Goal: Task Accomplishment & Management: Manage account settings

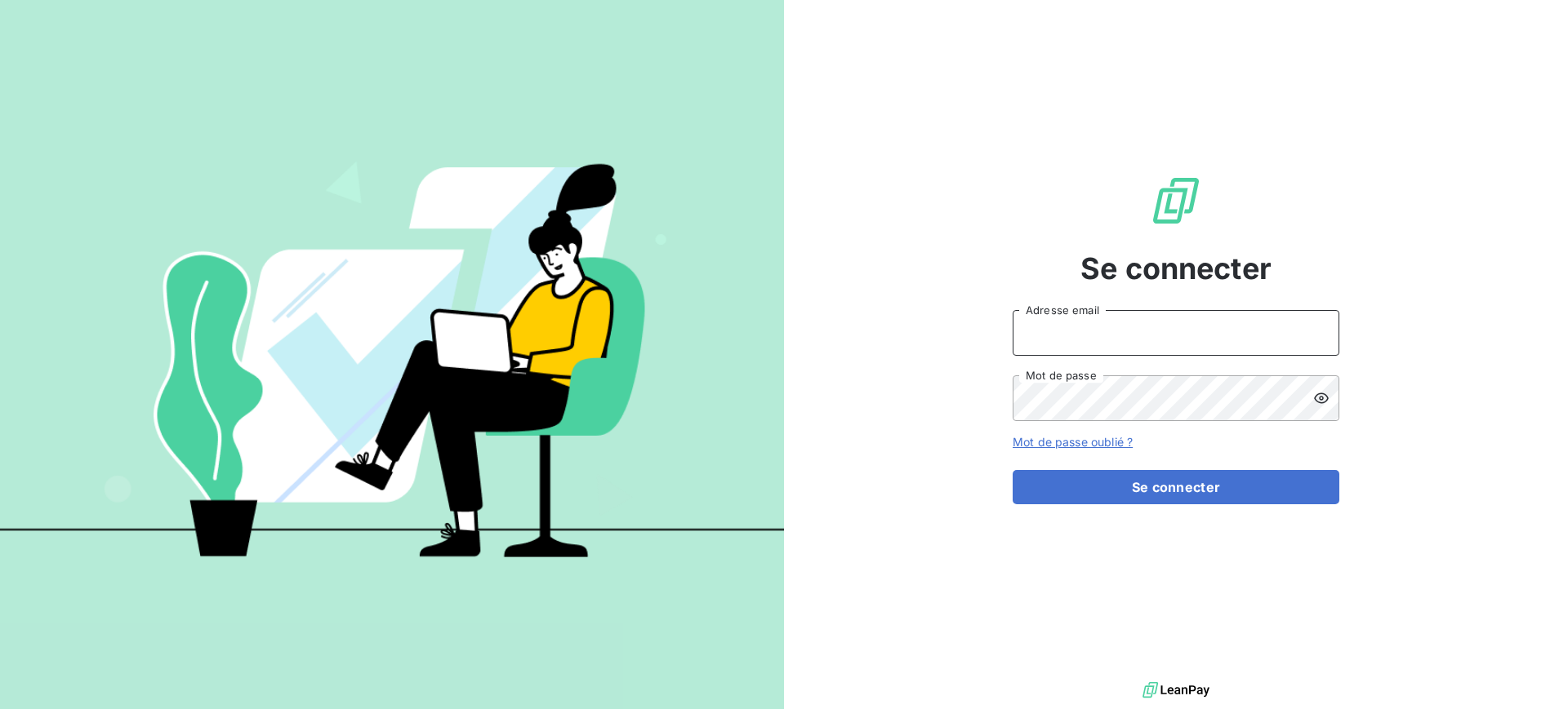
click at [1125, 344] on input "Adresse email" at bounding box center [1176, 333] width 326 height 46
type input "franck.lavocat@tamarins.re"
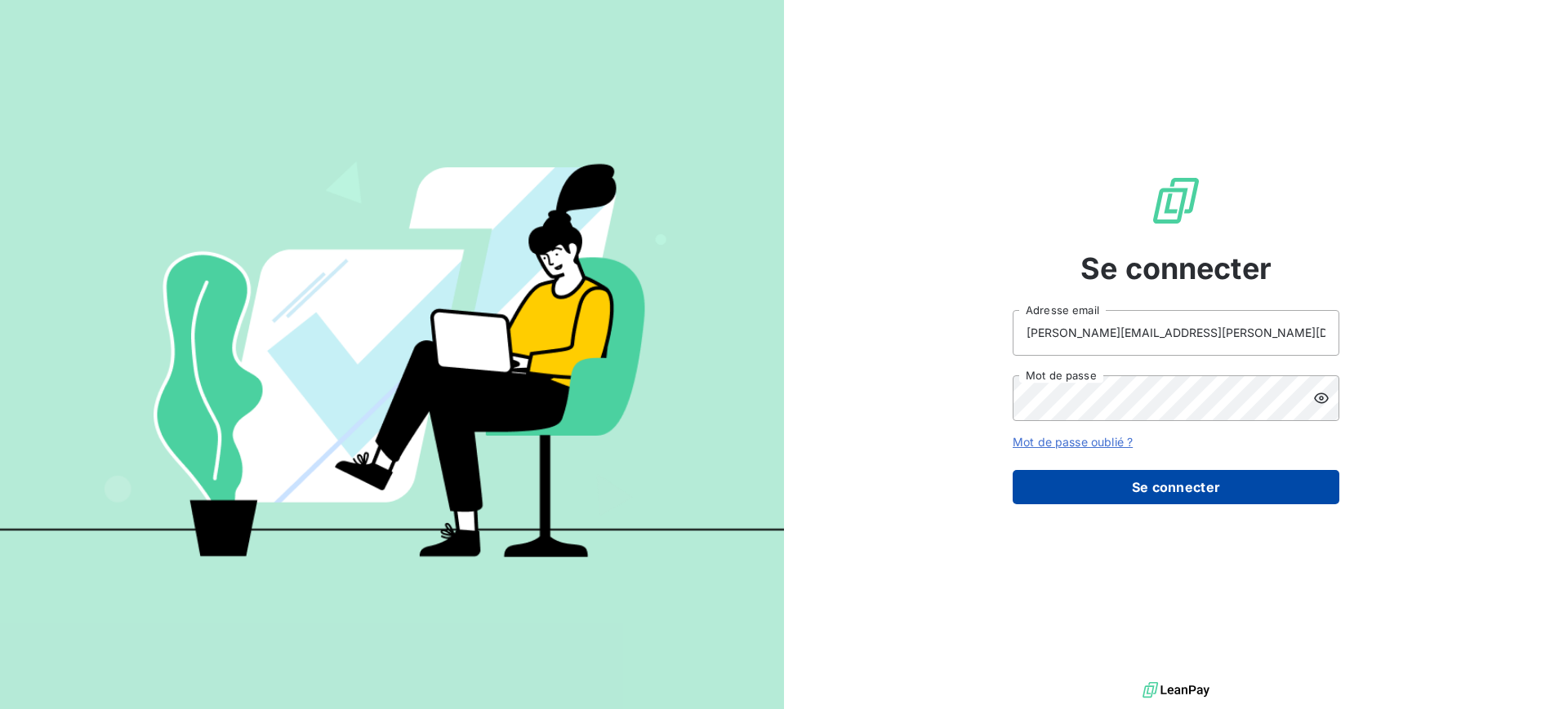
click at [1197, 487] on button "Se connecter" at bounding box center [1176, 488] width 326 height 34
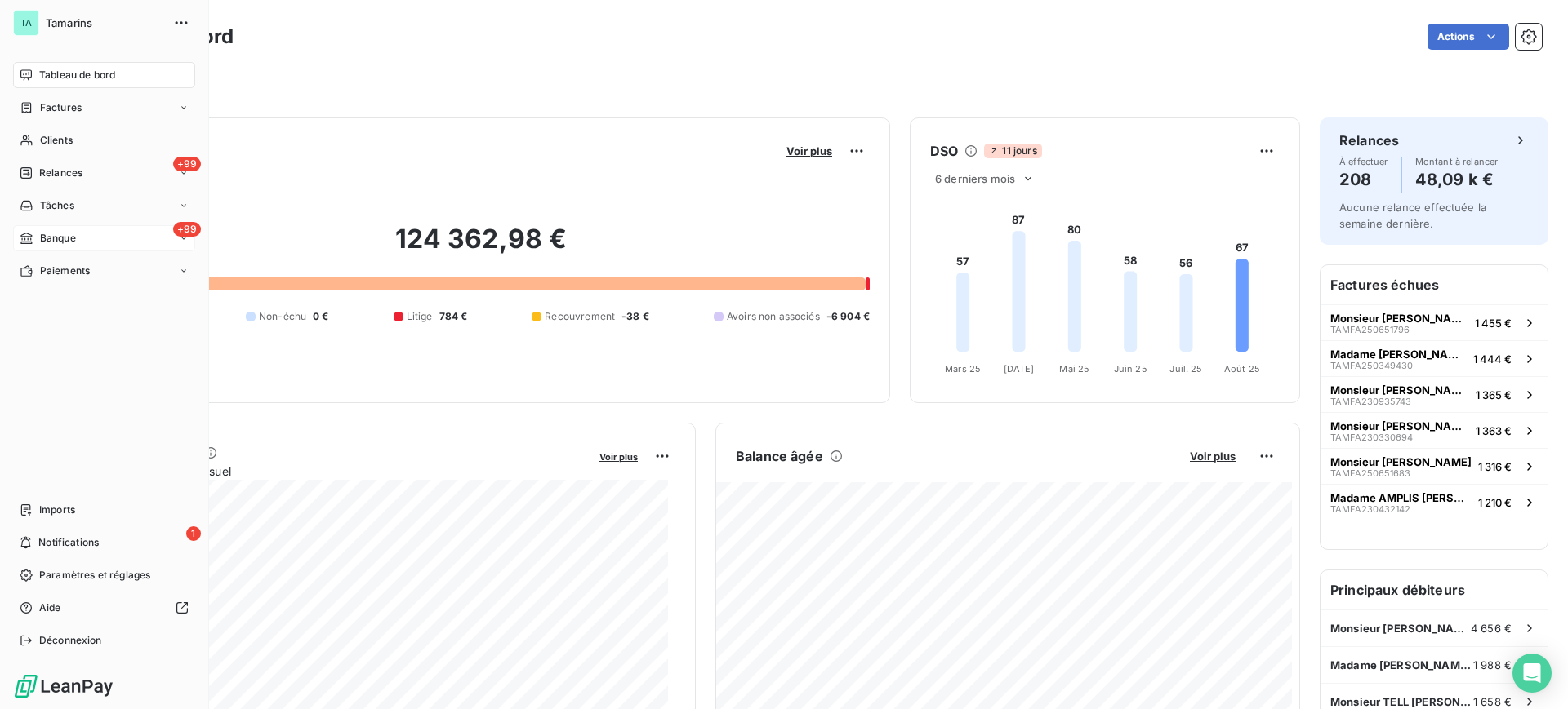
click at [65, 235] on span "Banque" at bounding box center [58, 238] width 36 height 14
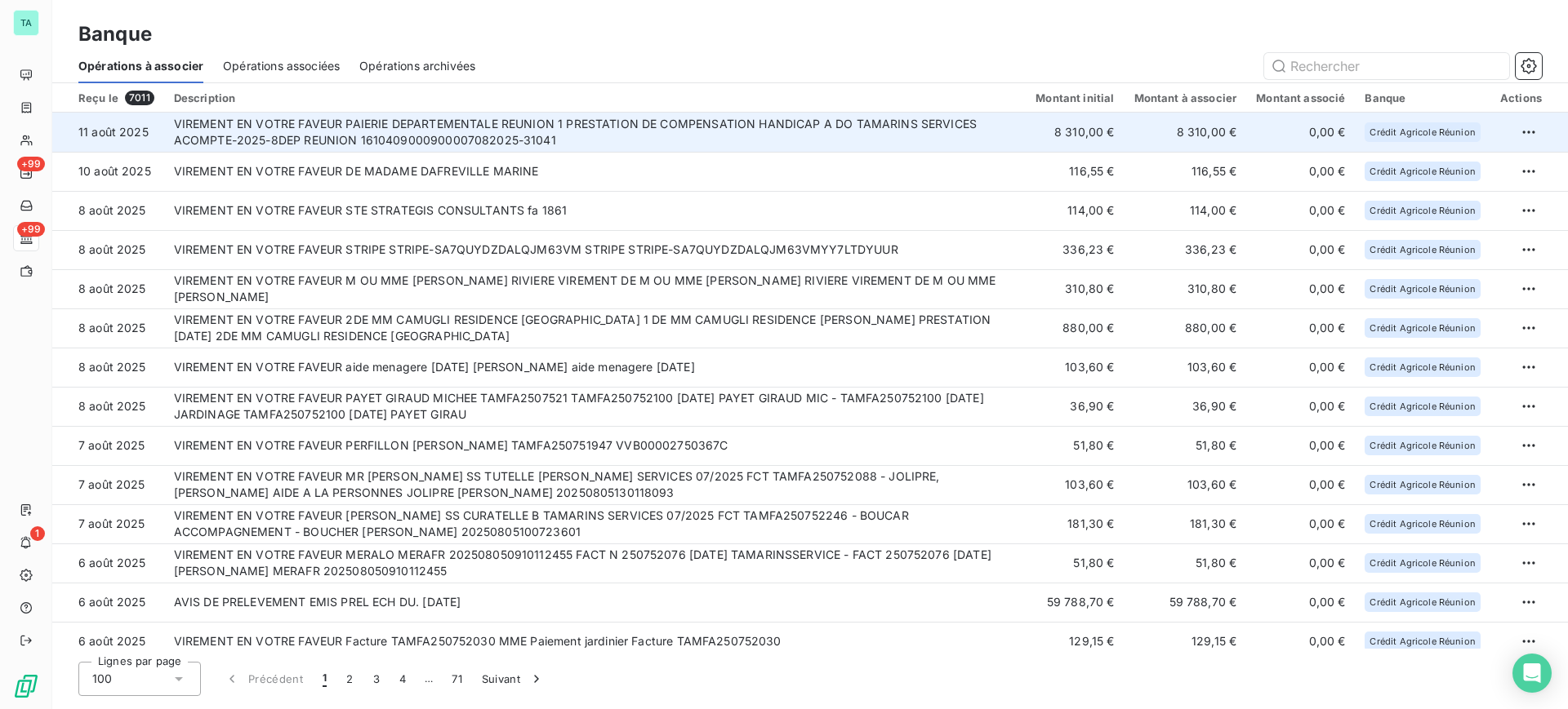
click at [282, 138] on td "VIREMENT EN VOTRE FAVEUR PAIERIE DEPARTEMENTALE REUNION 1 PRESTATION DE COMPENS…" at bounding box center [595, 132] width 862 height 39
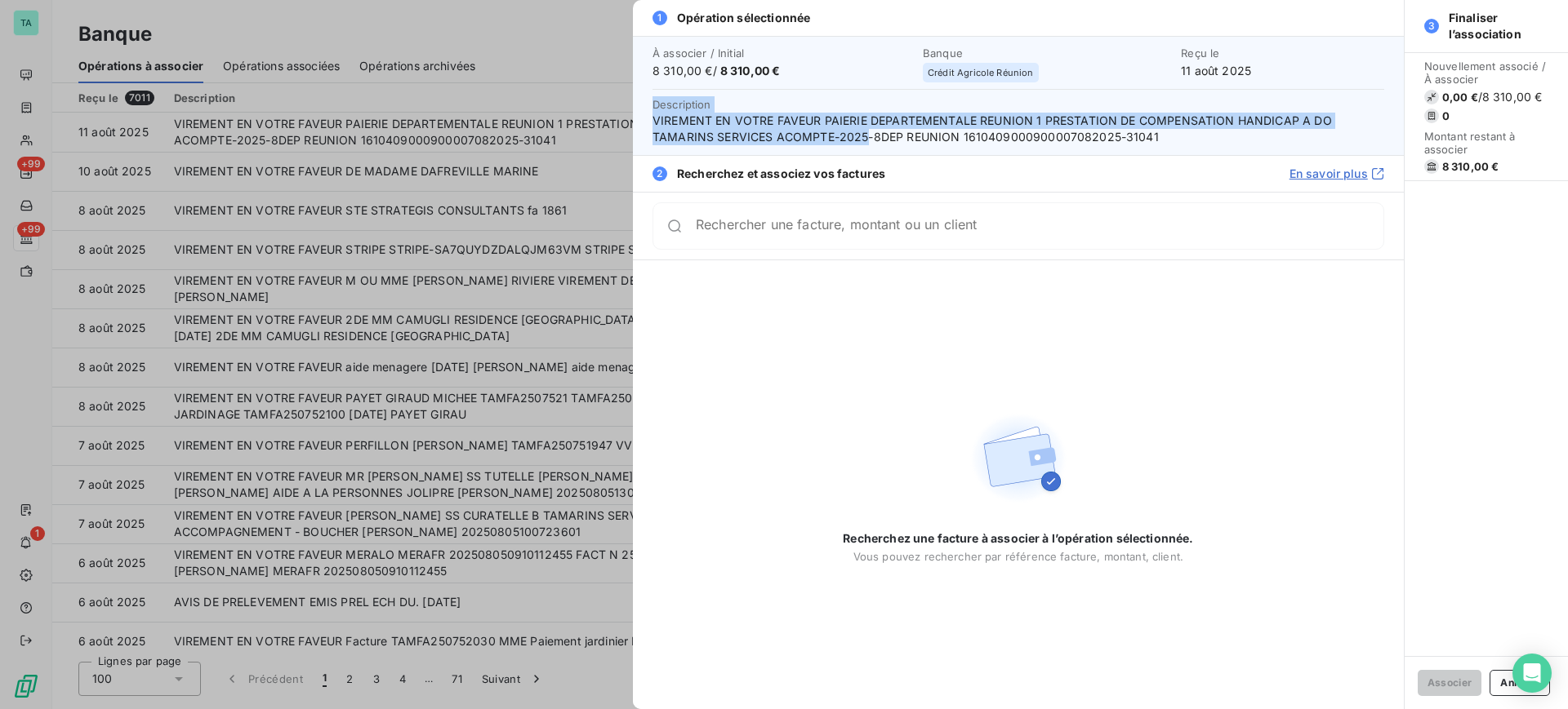
click at [996, 105] on span "Description VIREMENT EN VOTRE FAVEUR PAIERIE DEPARTEMENTALE REUNION 1 PRESTATIO…" at bounding box center [1018, 120] width 732 height 49
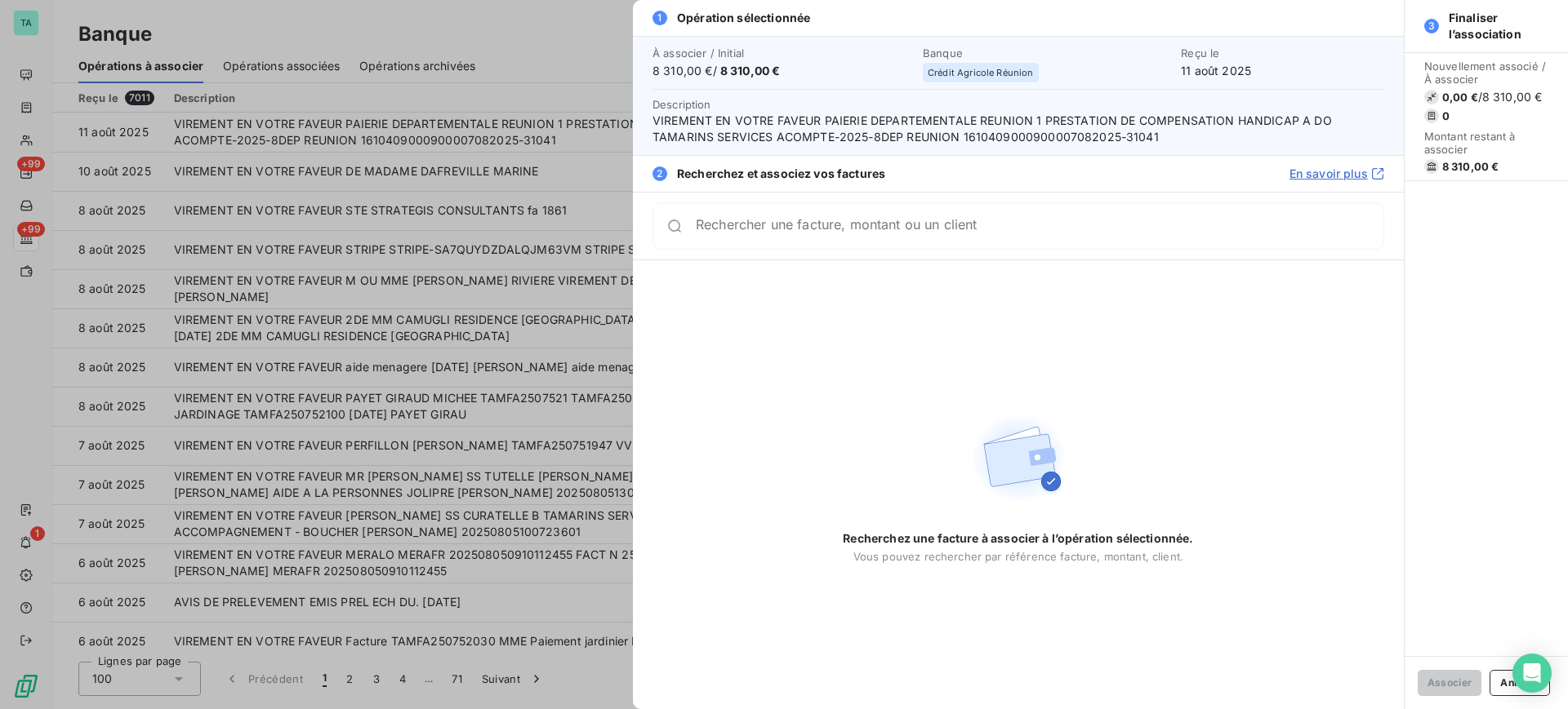
click at [1040, 121] on span "VIREMENT EN VOTRE FAVEUR PAIERIE DEPARTEMENTALE REUNION 1 PRESTATION DE COMPENS…" at bounding box center [1018, 129] width 732 height 32
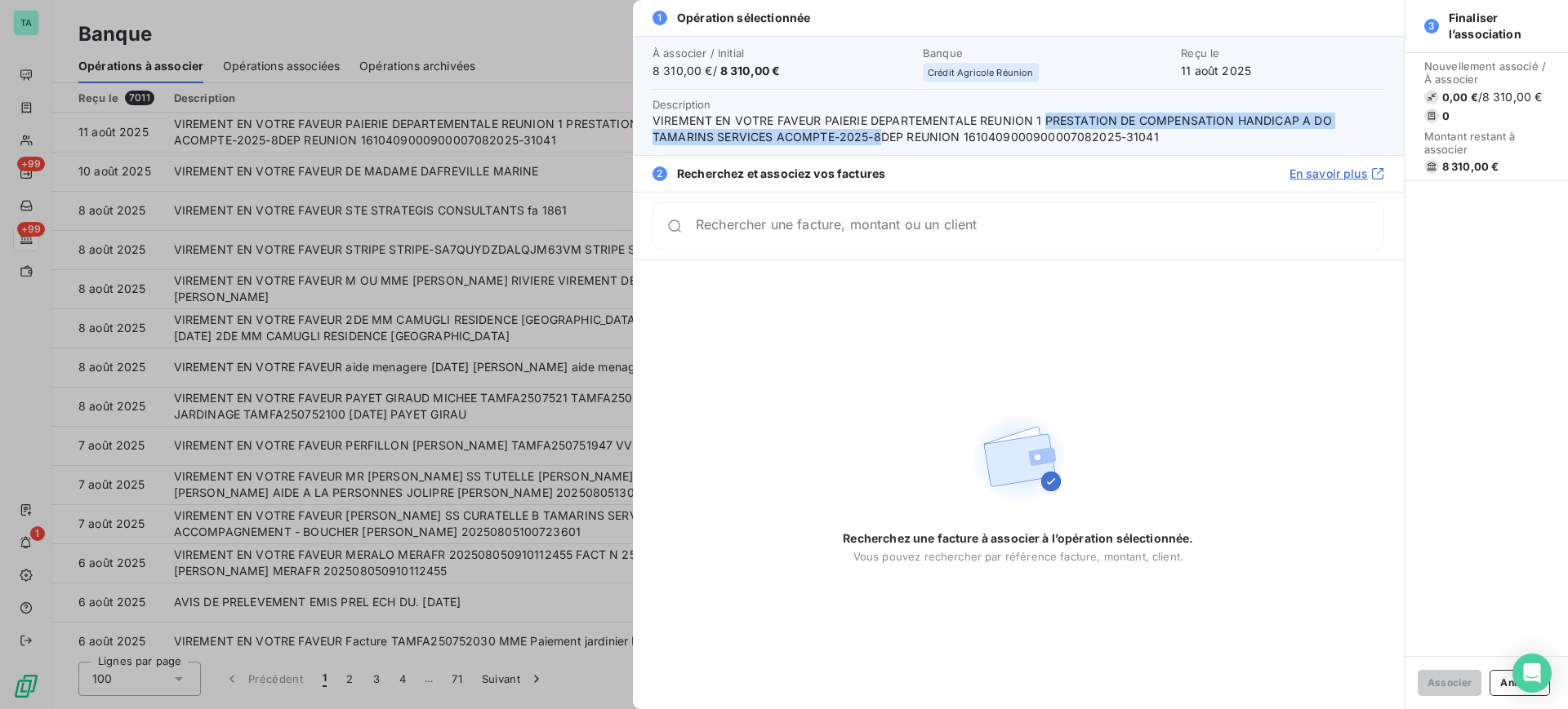
drag, startPoint x: 1043, startPoint y: 117, endPoint x: 875, endPoint y: 133, distance: 168.8
click at [875, 133] on span "VIREMENT EN VOTRE FAVEUR PAIERIE DEPARTEMENTALE REUNION 1 PRESTATION DE COMPENS…" at bounding box center [1018, 129] width 732 height 32
copy span "PRESTATION DE COMPENSATION HANDICAP A DO TAMARINS SERVICES ACOMPTE-2025-8"
click at [1502, 687] on button "Annuler" at bounding box center [1518, 682] width 59 height 26
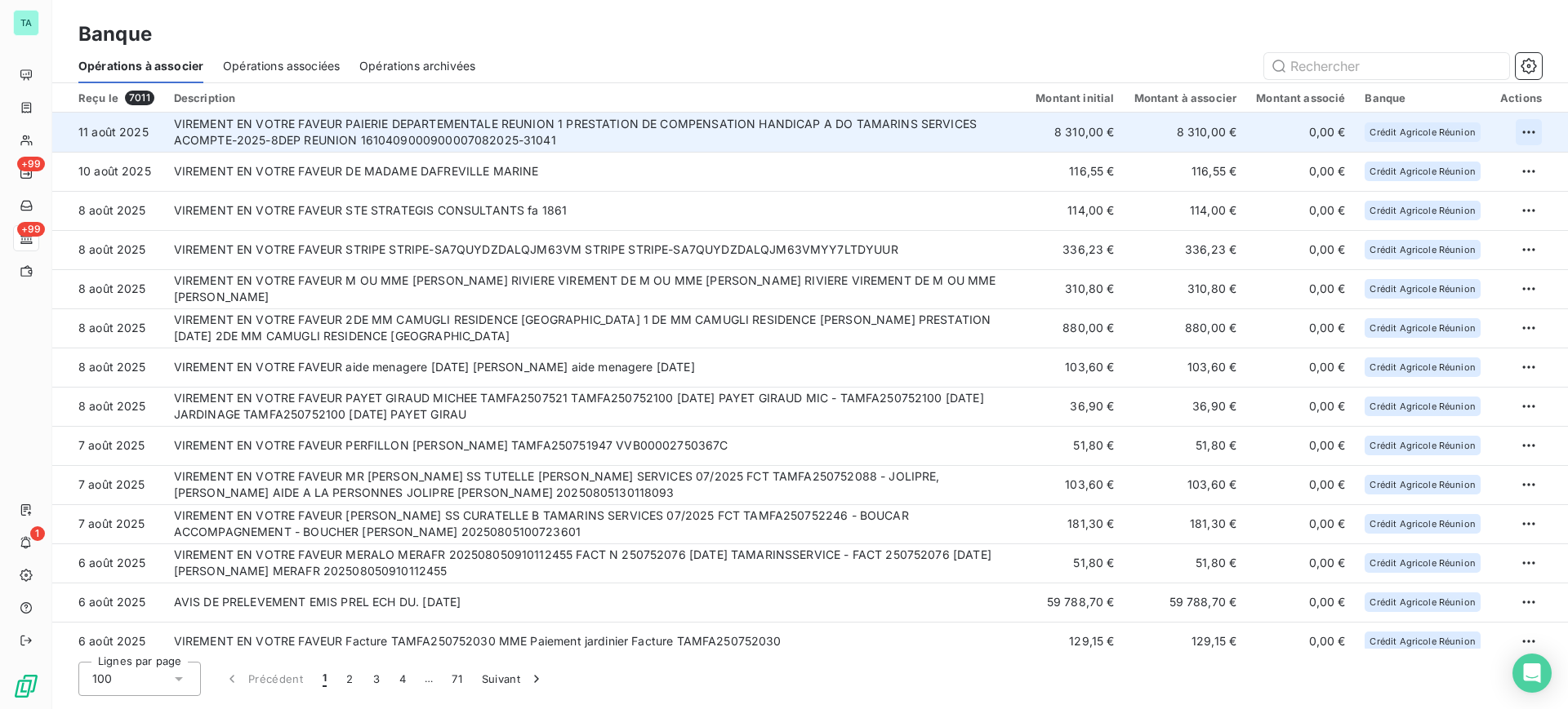
click at [1519, 133] on html "TA +99 +99 1 Banque Opérations à associer Opérations associées Opérations archi…" at bounding box center [784, 354] width 1568 height 709
click at [1498, 166] on div "Archiver l’opération" at bounding box center [1465, 168] width 126 height 26
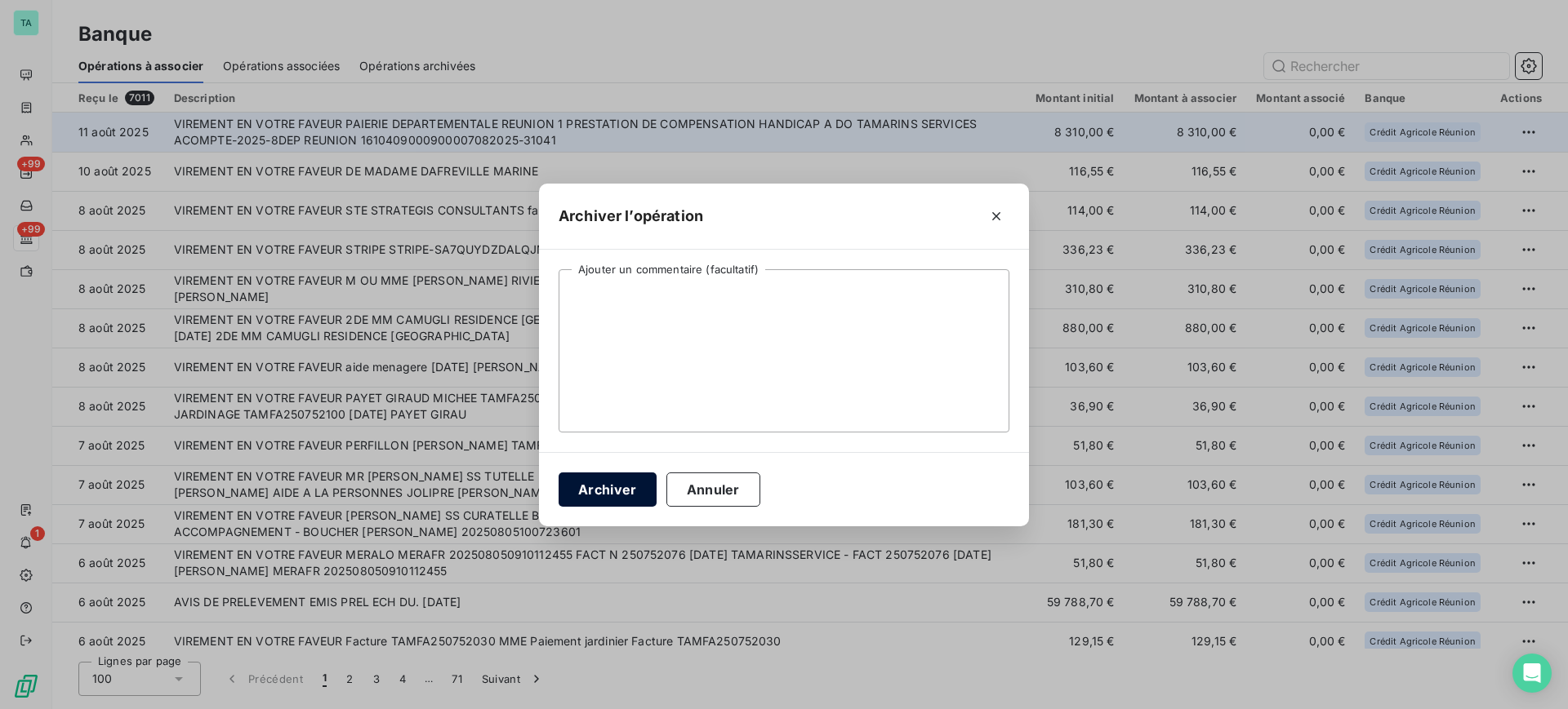
click at [632, 494] on button "Archiver" at bounding box center [607, 490] width 98 height 34
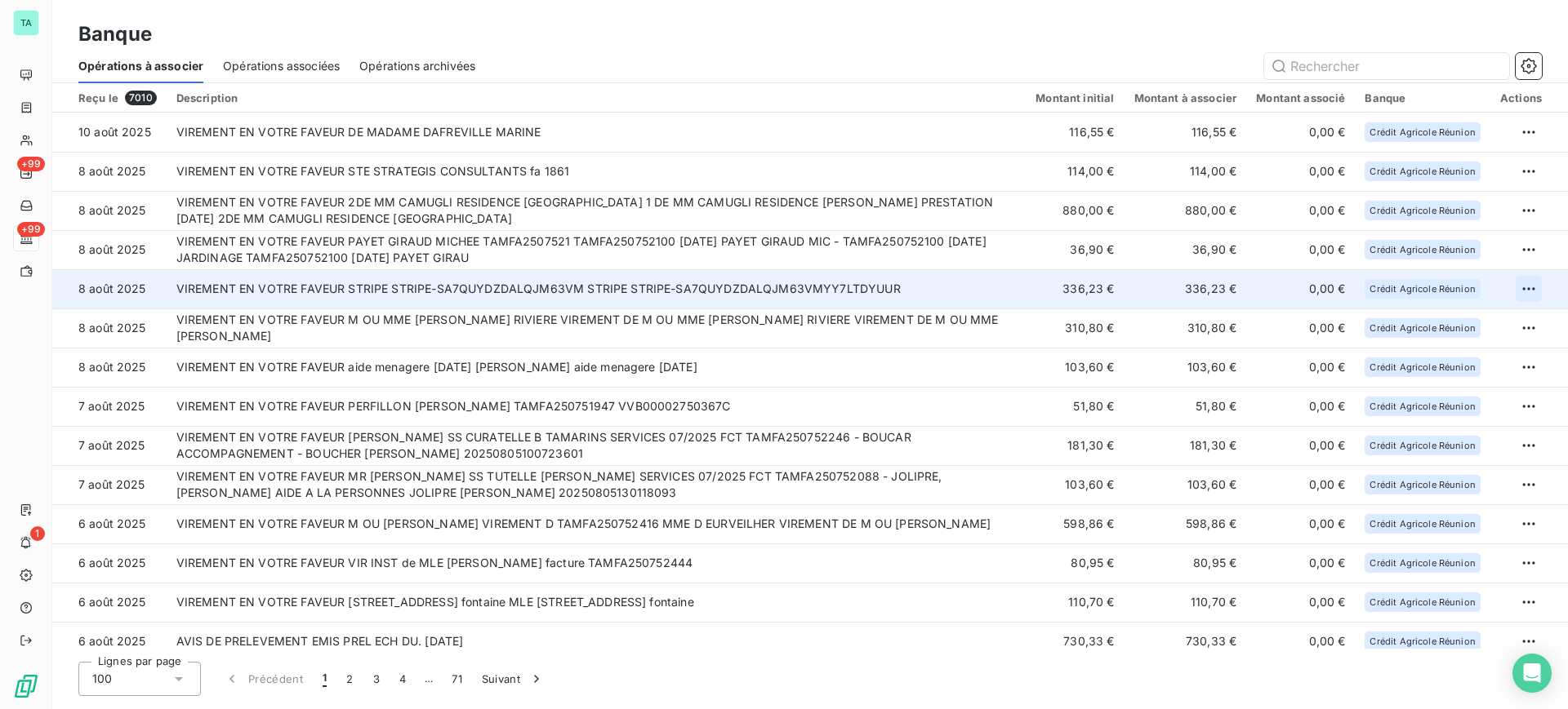
click at [1517, 289] on html "TA +99 +99 1 Banque Opérations à associer Opérations associées Opérations archi…" at bounding box center [784, 354] width 1568 height 709
click at [1477, 337] on div "Archiver l’opération" at bounding box center [1465, 324] width 126 height 26
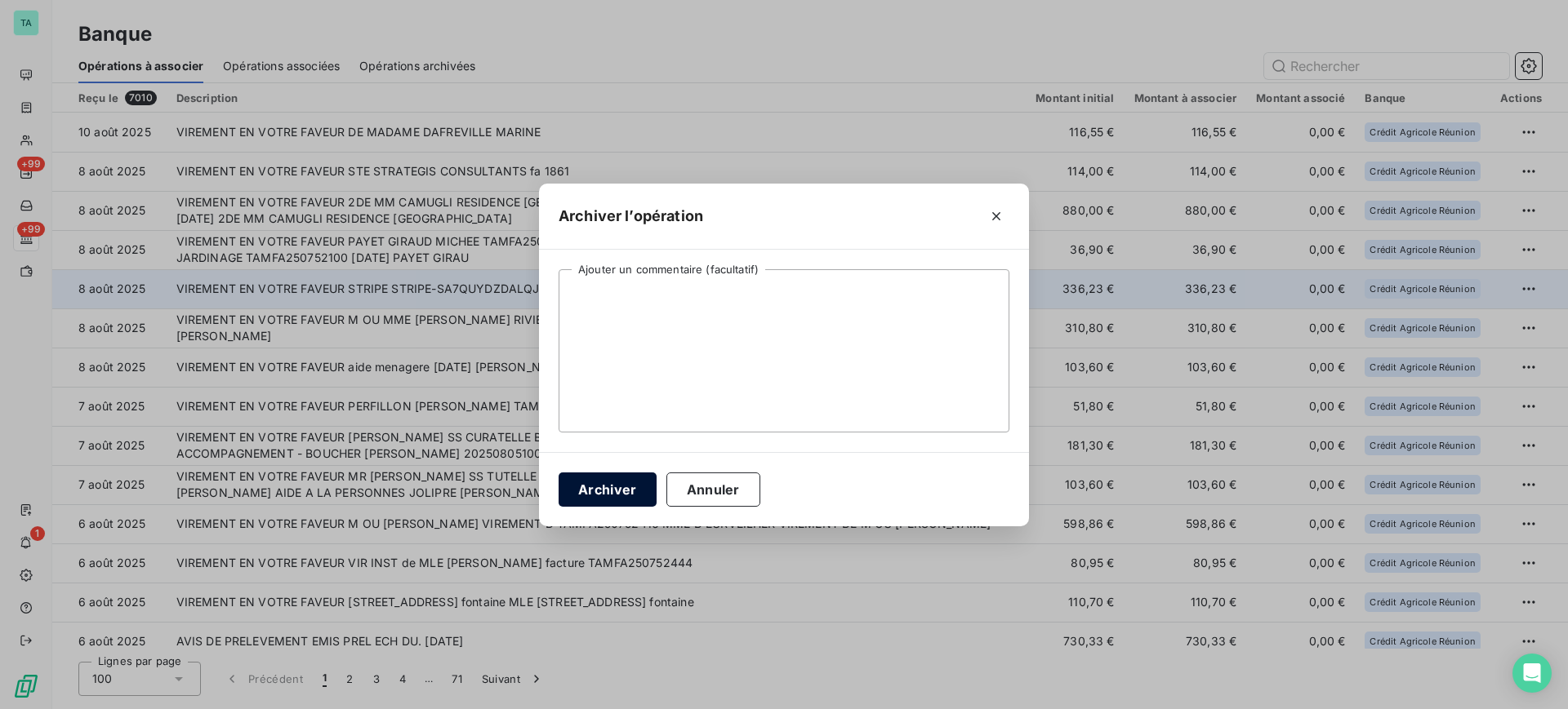
click at [608, 491] on button "Archiver" at bounding box center [607, 490] width 98 height 34
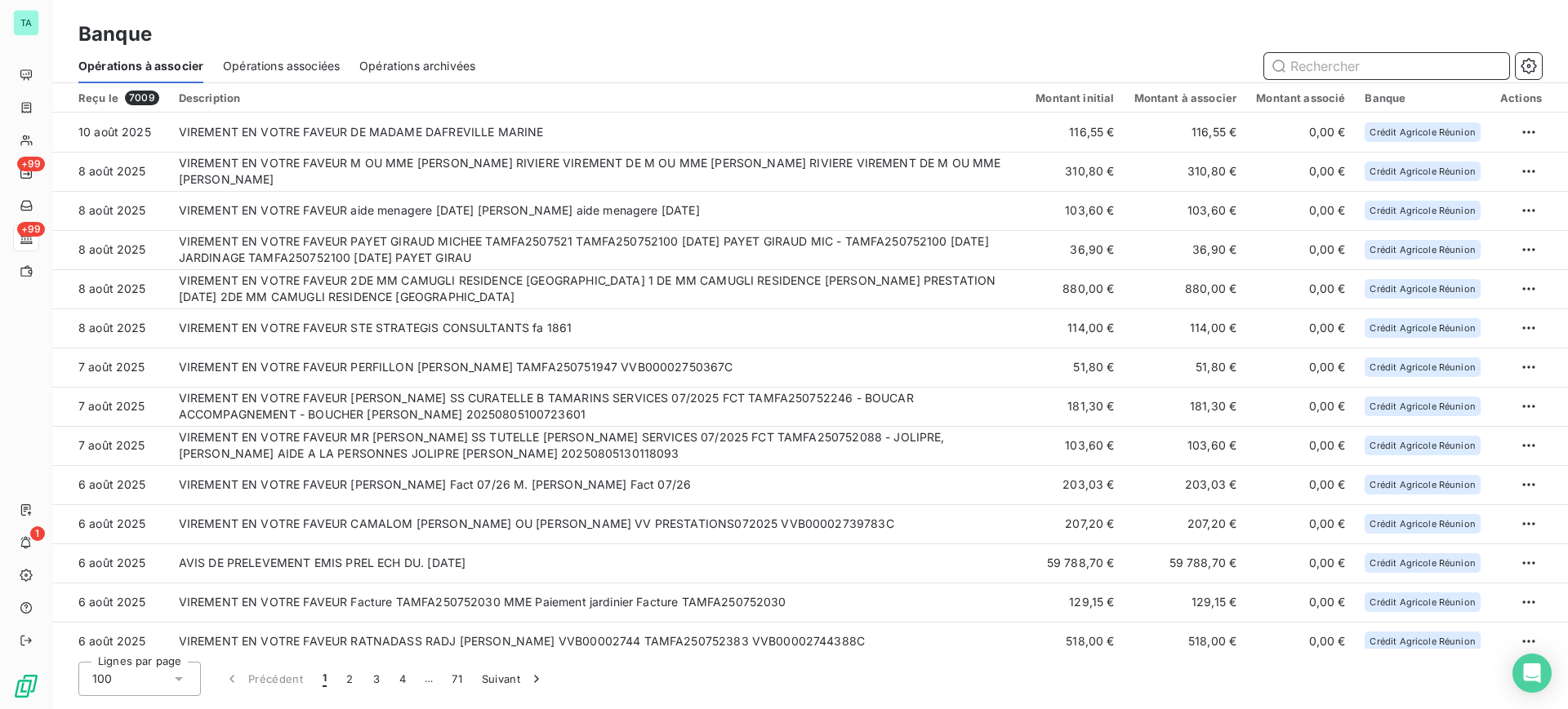
click at [1401, 71] on input "text" at bounding box center [1386, 66] width 245 height 26
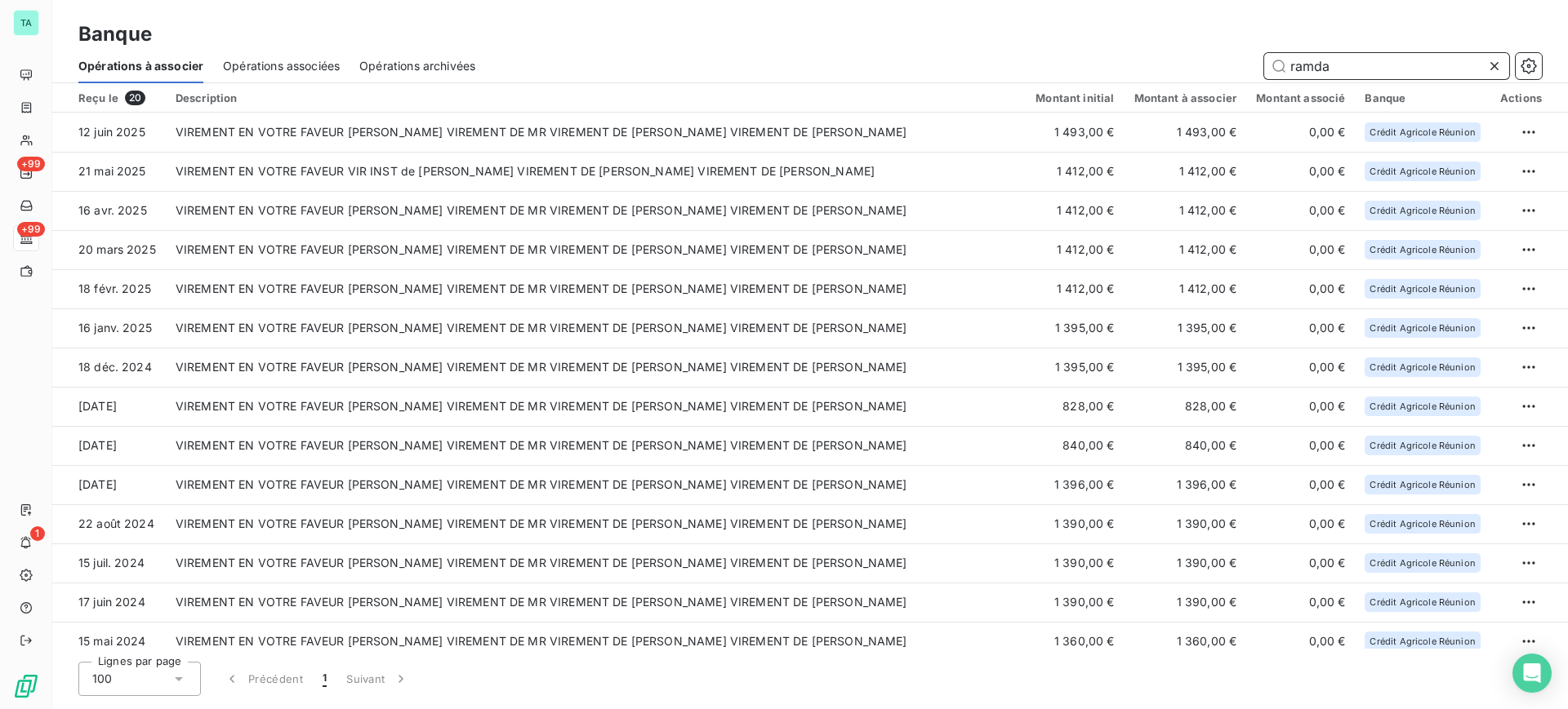
type input "ramda"
